Goal: Task Accomplishment & Management: Manage account settings

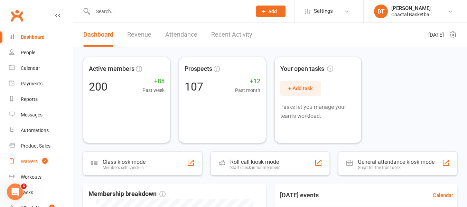
click at [52, 160] on link "Waivers 2" at bounding box center [41, 162] width 64 height 16
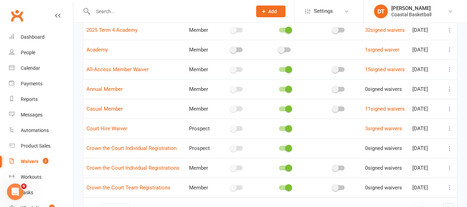
scroll to position [138, 0]
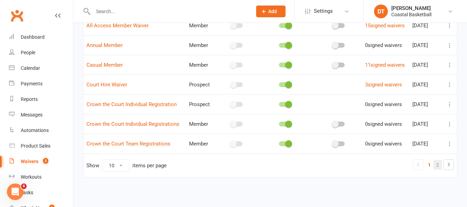
click at [438, 165] on link "2" at bounding box center [438, 165] width 8 height 10
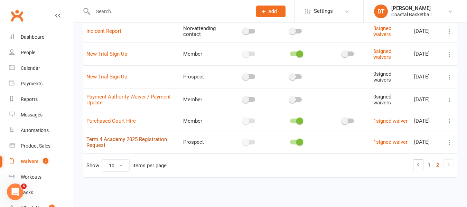
click at [167, 136] on link "Term 4 Academy 2025 Registration Request" at bounding box center [126, 142] width 81 height 12
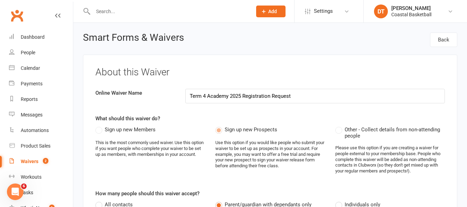
select select "applies_to_dependant_signees"
select select "select"
select select "applies_to_dependant_signees"
select select "select"
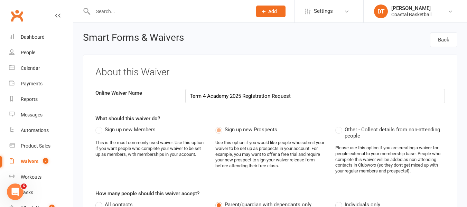
select select "applies_to_dependant_signees"
select select "select"
select select "applies_to_dependant_signees"
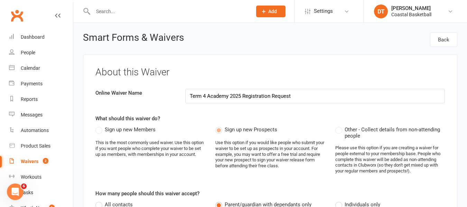
select select "select"
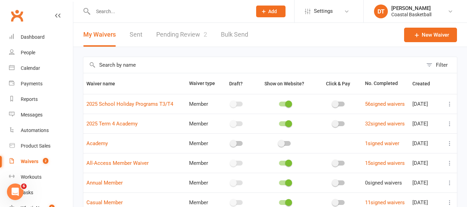
scroll to position [138, 0]
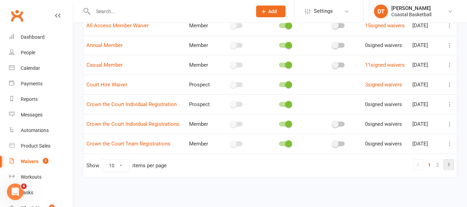
click at [447, 165] on icon at bounding box center [449, 165] width 8 height 8
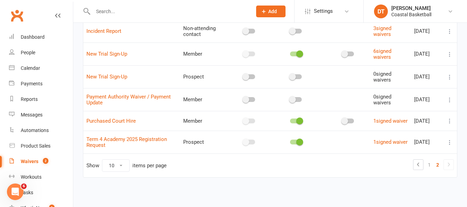
scroll to position [100, 0]
click at [157, 128] on icon at bounding box center [154, 130] width 4 height 5
click at [162, 127] on div "URL: [URL][DOMAIN_NAME]" at bounding box center [127, 131] width 69 height 11
